Goal: Book appointment/travel/reservation

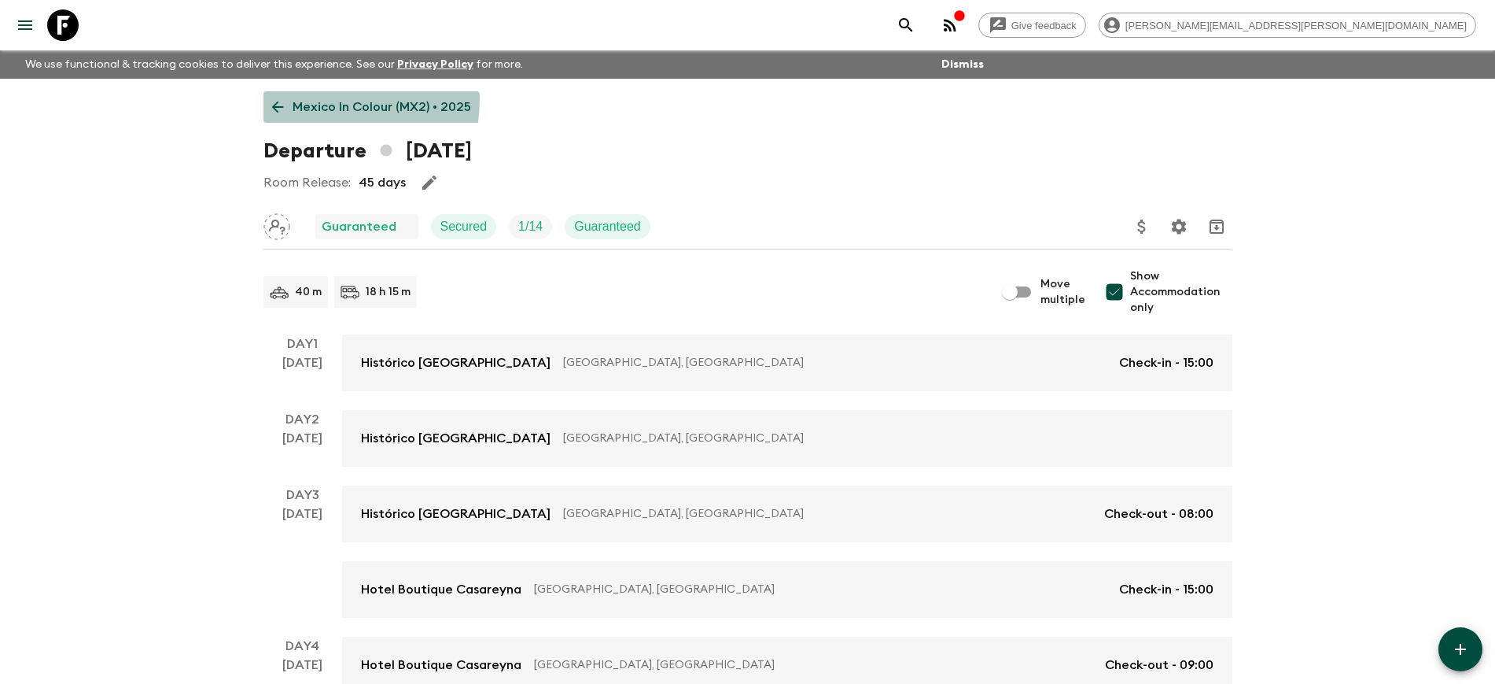
click at [312, 99] on p "Mexico In Colour (MX2) • 2025" at bounding box center [382, 107] width 179 height 19
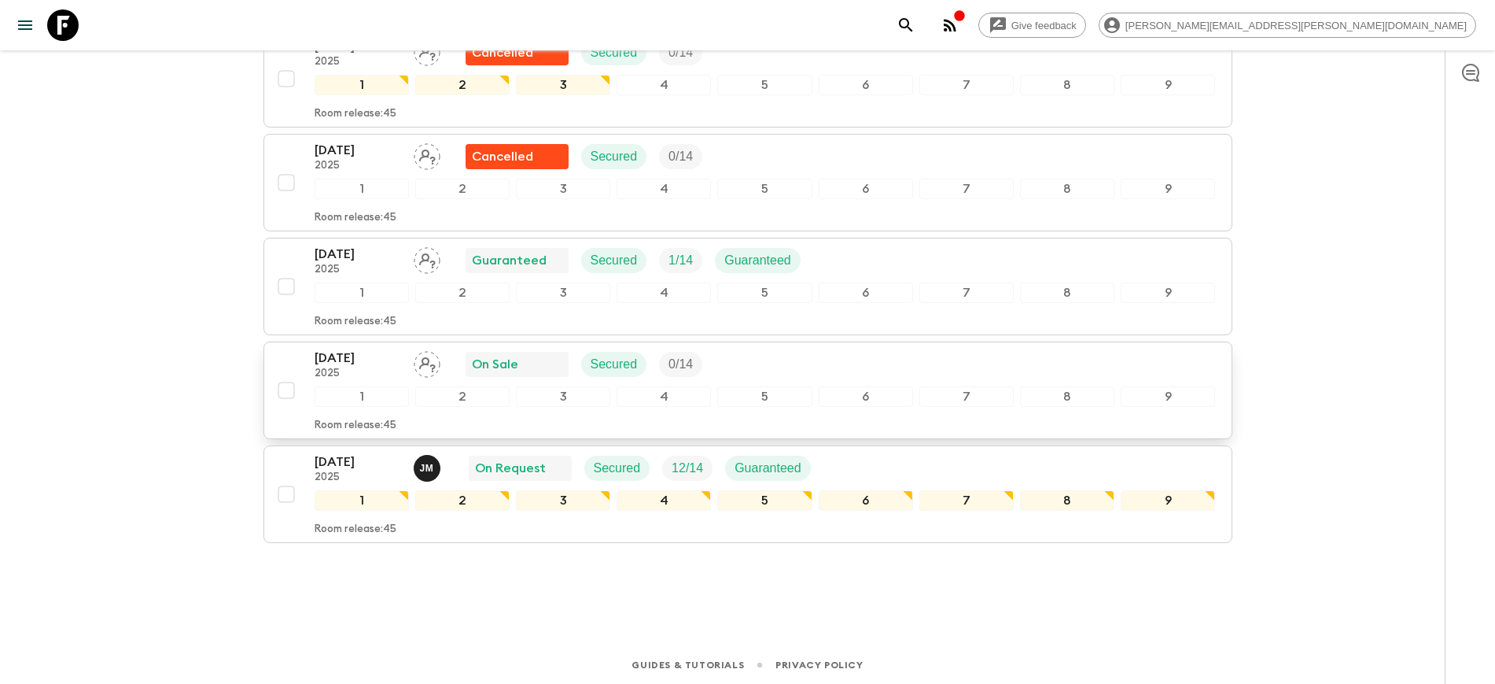
scroll to position [723, 0]
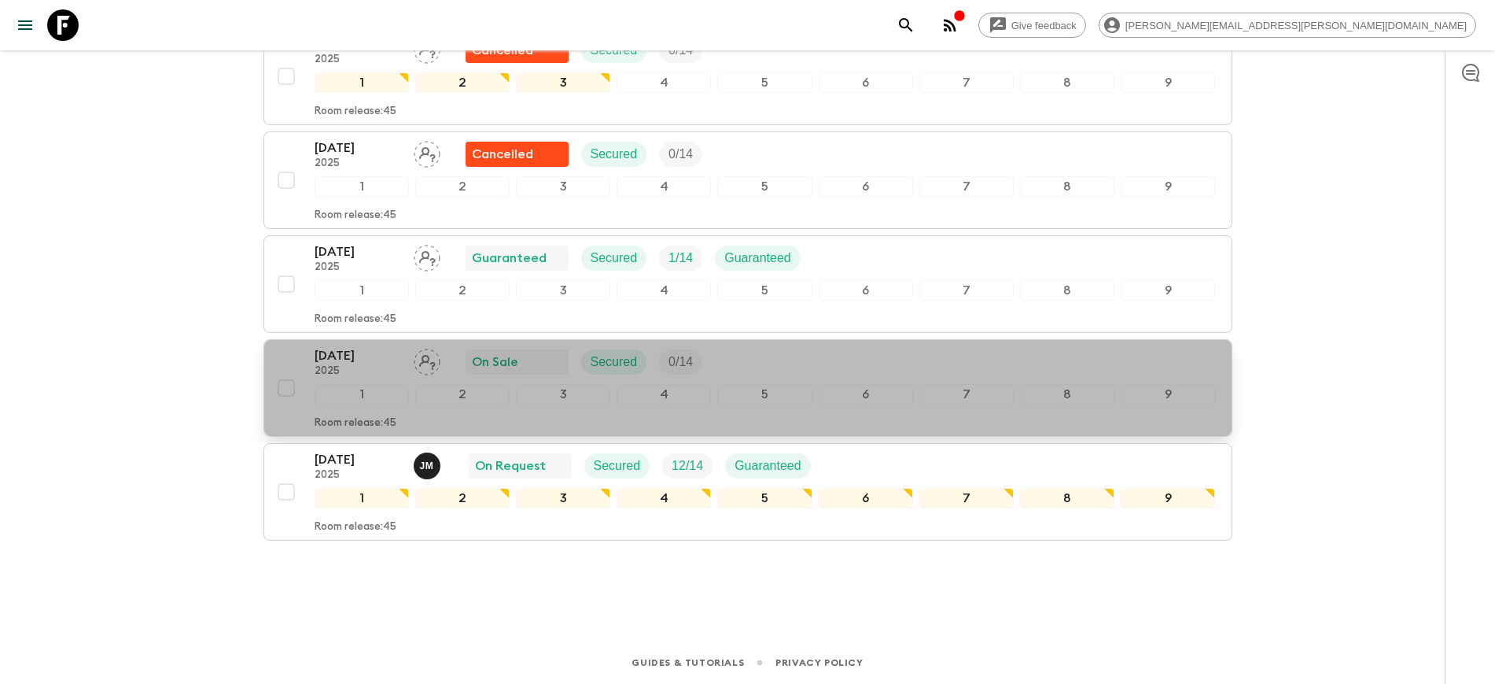
click at [344, 356] on p "[DATE]" at bounding box center [358, 355] width 87 height 19
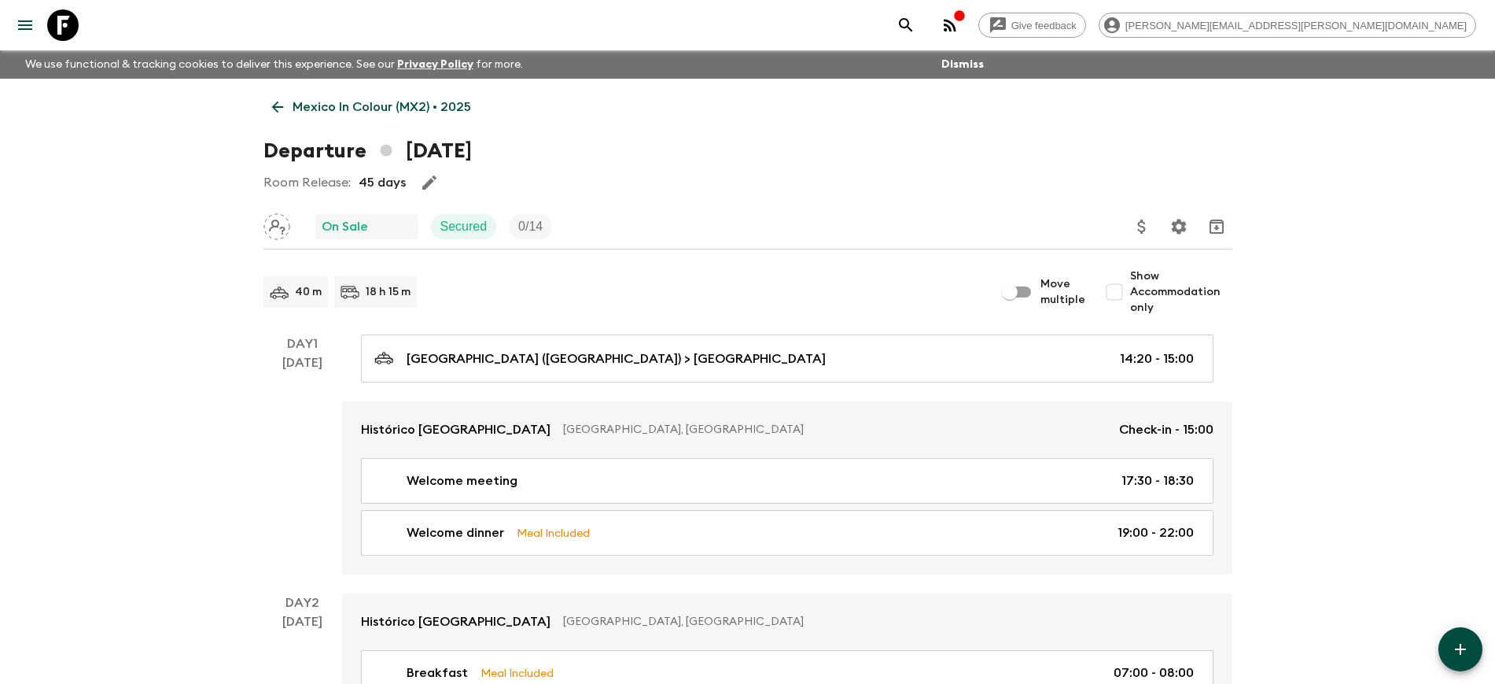
click at [1141, 295] on span "Show Accommodation only" at bounding box center [1181, 291] width 102 height 47
click at [1130, 295] on input "Show Accommodation only" at bounding box center [1114, 291] width 31 height 31
checkbox input "true"
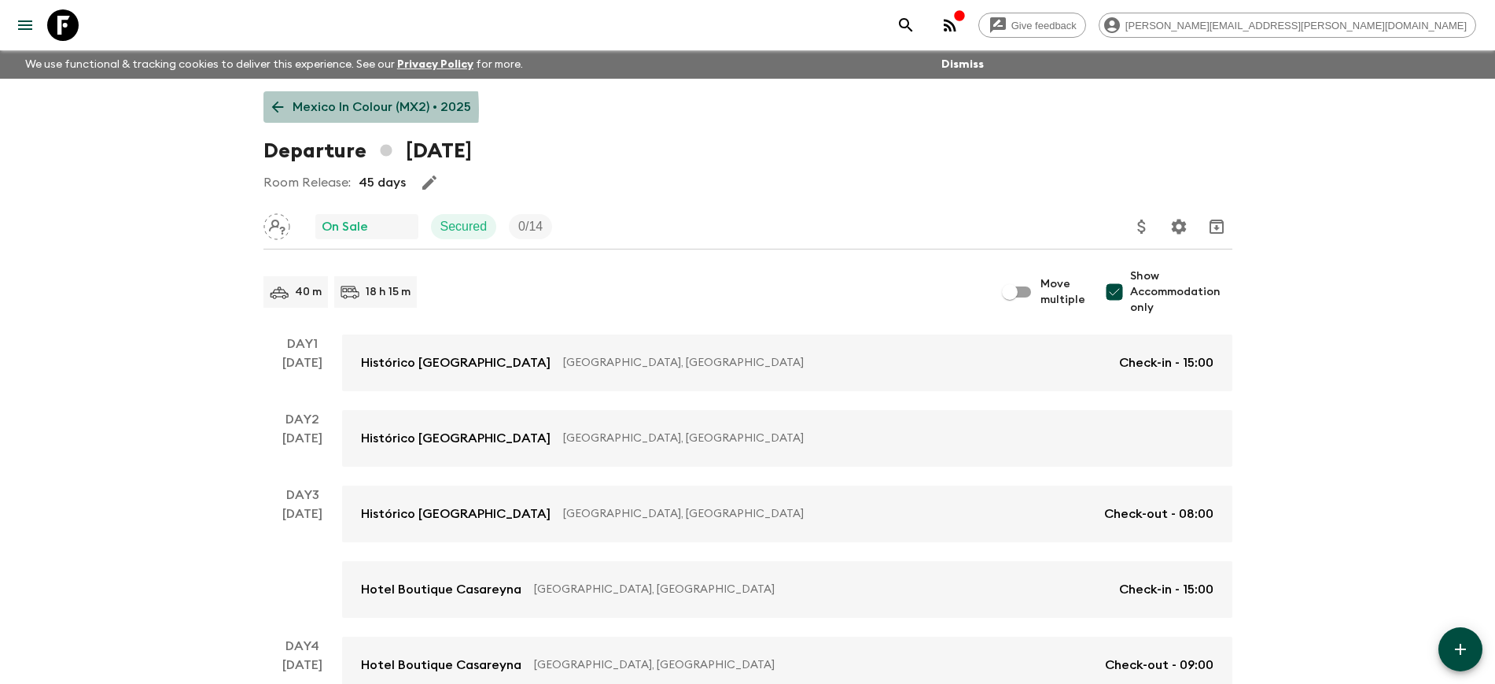
click at [278, 109] on icon at bounding box center [277, 106] width 17 height 17
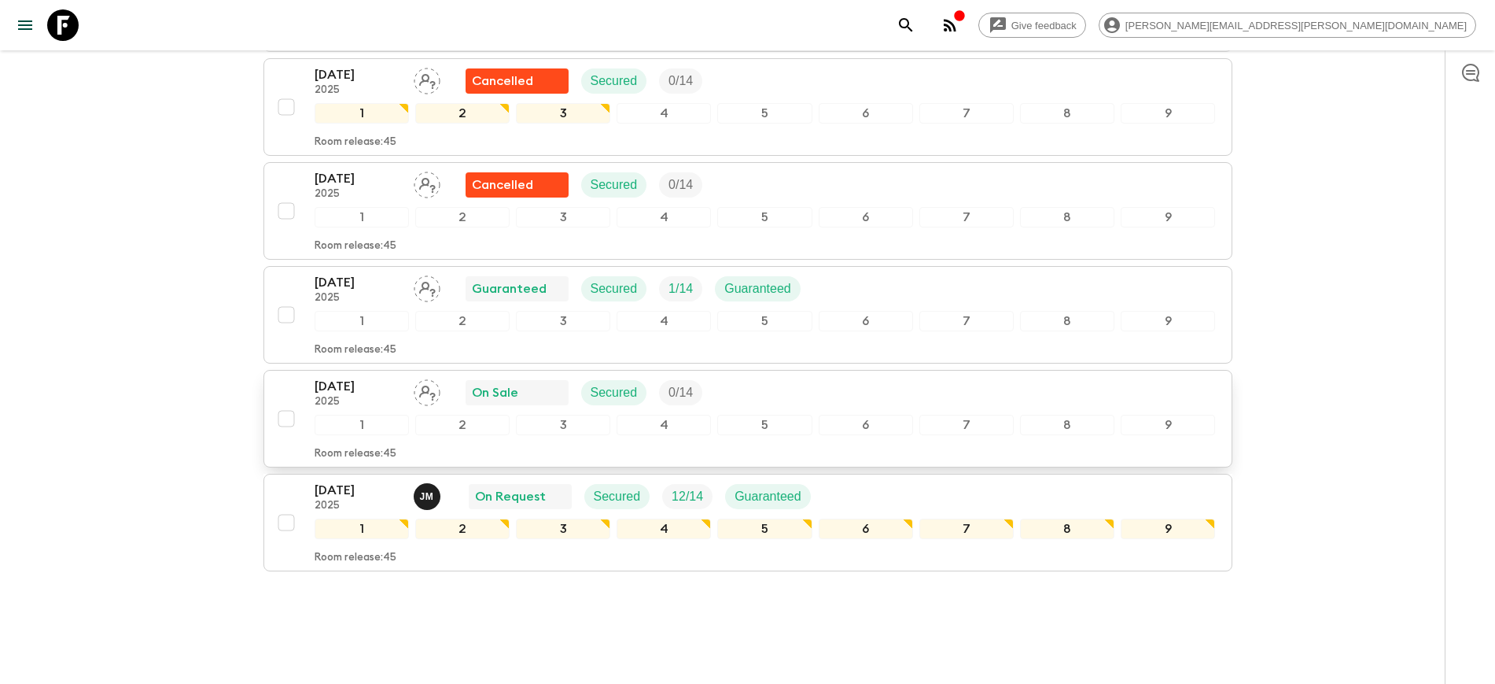
scroll to position [723, 0]
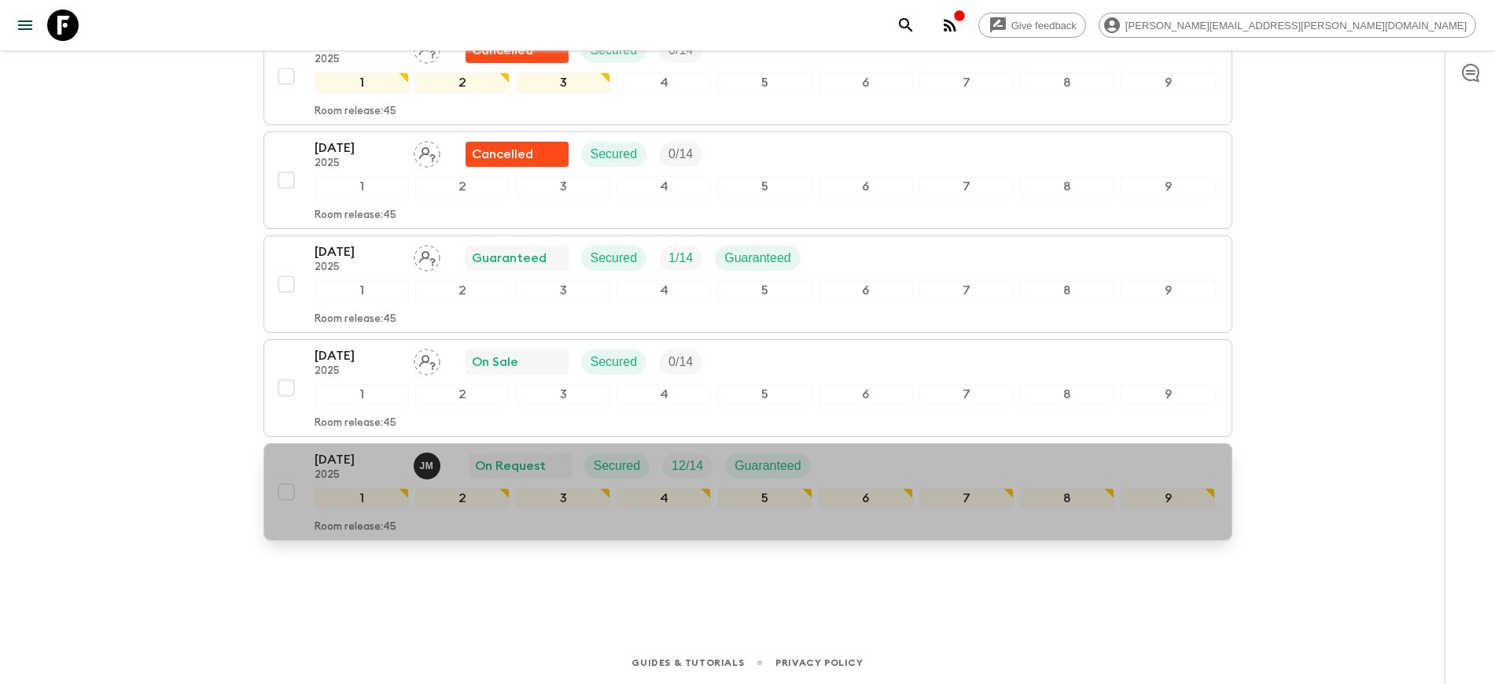
click at [333, 457] on p "[DATE]" at bounding box center [358, 459] width 87 height 19
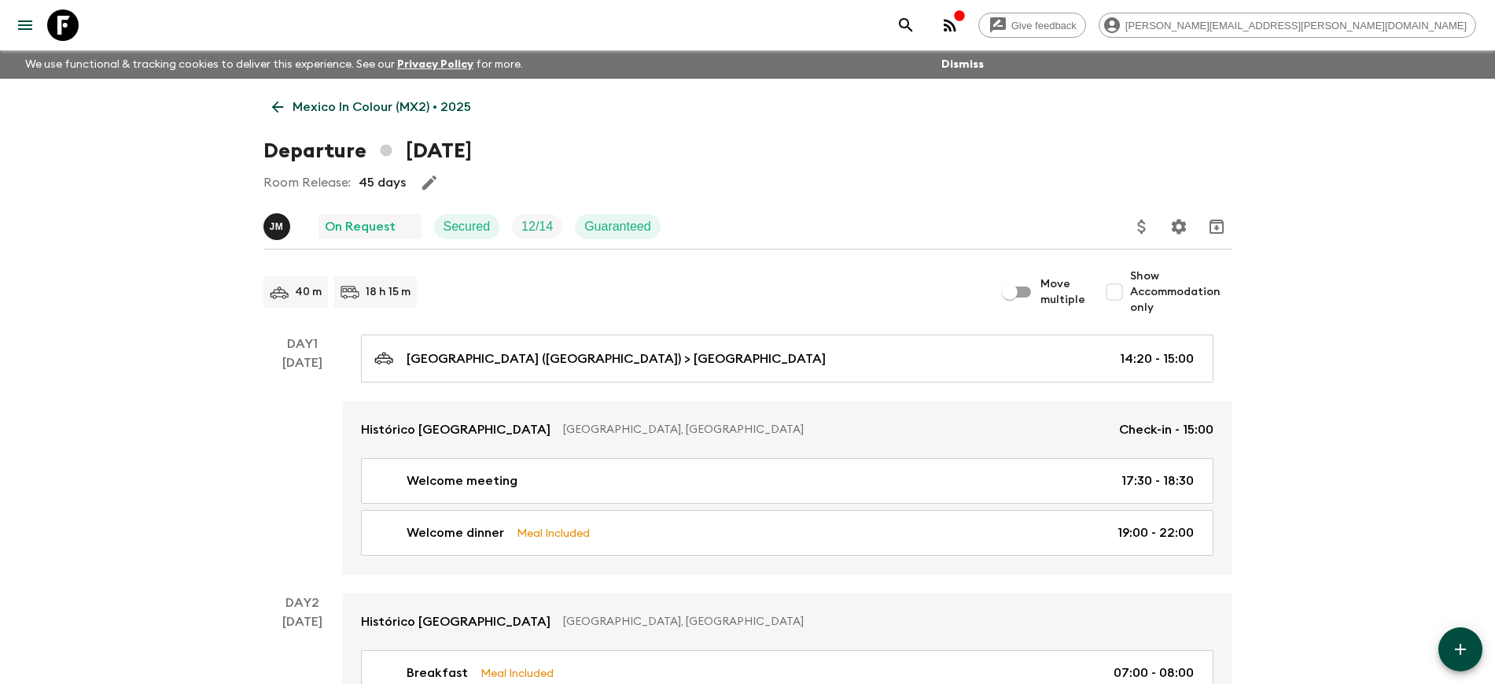
click at [1123, 297] on input "Show Accommodation only" at bounding box center [1114, 291] width 31 height 31
checkbox input "true"
